Goal: Information Seeking & Learning: Learn about a topic

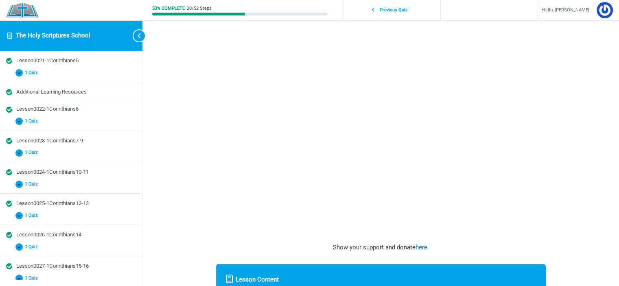
scroll to position [235, 0]
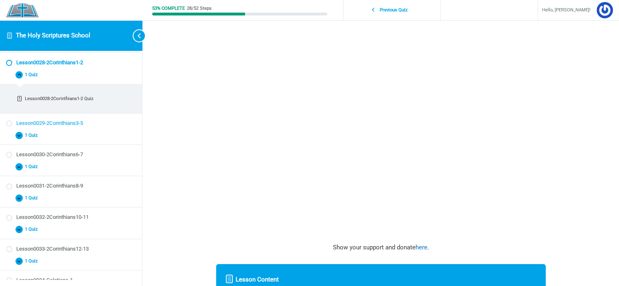
click at [55, 120] on div "Lesson0029-2Corinthians3-5" at bounding box center [76, 124] width 120 height 8
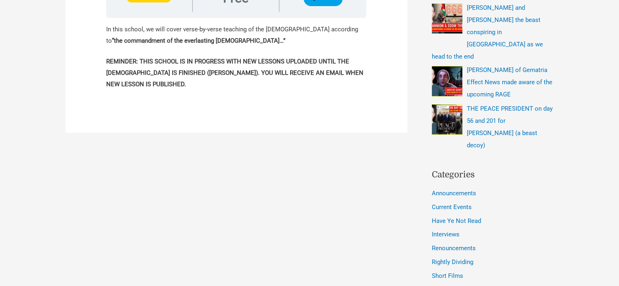
scroll to position [203, 0]
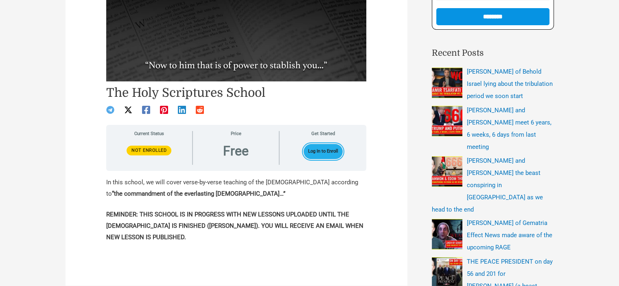
click at [332, 148] on button "Log In to Enroll" at bounding box center [323, 151] width 39 height 15
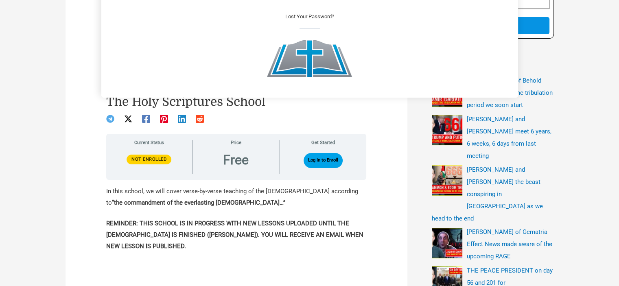
scroll to position [17, 0]
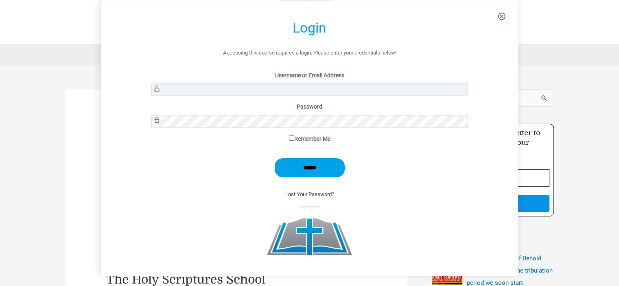
click at [262, 82] on p "Username or Email Address" at bounding box center [309, 85] width 317 height 31
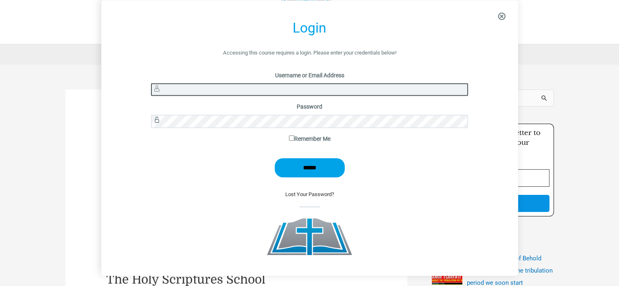
click at [245, 91] on input "Username or Email Address" at bounding box center [309, 89] width 317 height 13
type input "*******"
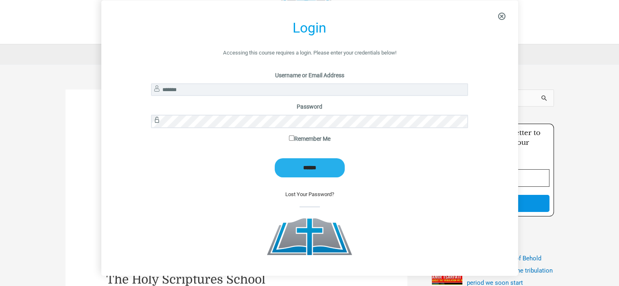
click at [324, 173] on input "******" at bounding box center [310, 167] width 70 height 19
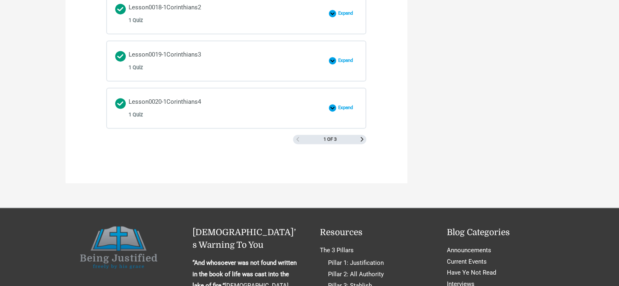
scroll to position [1261, 0]
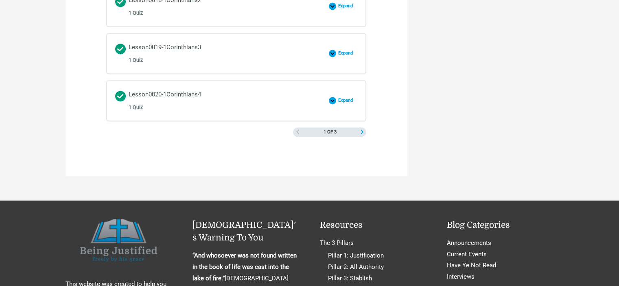
click at [362, 130] on span "Next Page" at bounding box center [362, 132] width 4 height 4
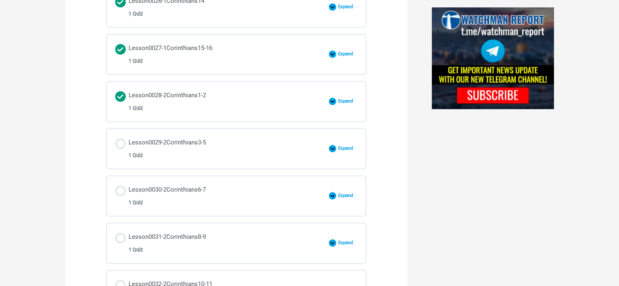
scroll to position [732, 0]
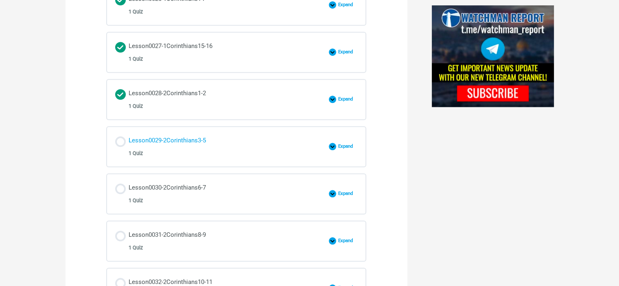
click at [192, 150] on span "1 Quiz" at bounding box center [167, 153] width 77 height 9
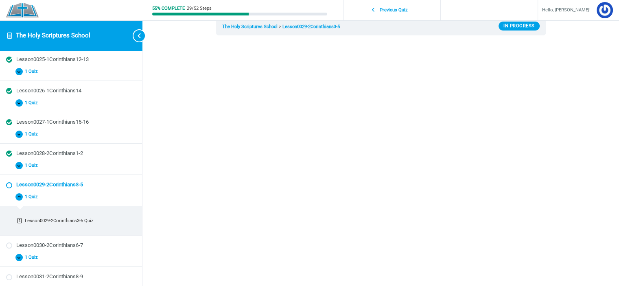
scroll to position [81, 0]
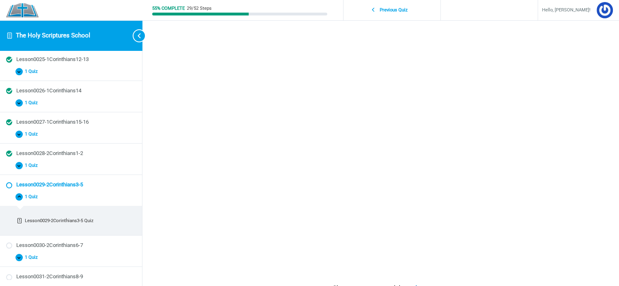
click at [578, 194] on div "55% Complete 29/52 Steps Previous Quiz Hello, ciancia! Course Home Logout Lesso…" at bounding box center [380, 181] width 476 height 525
click at [588, 114] on div "55% Complete 29/52 Steps Previous Quiz Hello, ciancia! Course Home Logout Lesso…" at bounding box center [380, 181] width 476 height 525
click at [570, 199] on div "Lesson0029-2Corinthians3-5 The Holy Scriptures School Lesson0029-2Corinthians3-…" at bounding box center [381, 181] width 391 height 525
click at [562, 41] on div "Lesson0029-2Corinthians3-5 The Holy Scriptures School Lesson0029-2Corinthians3-…" at bounding box center [381, 181] width 391 height 525
